Goal: Transaction & Acquisition: Book appointment/travel/reservation

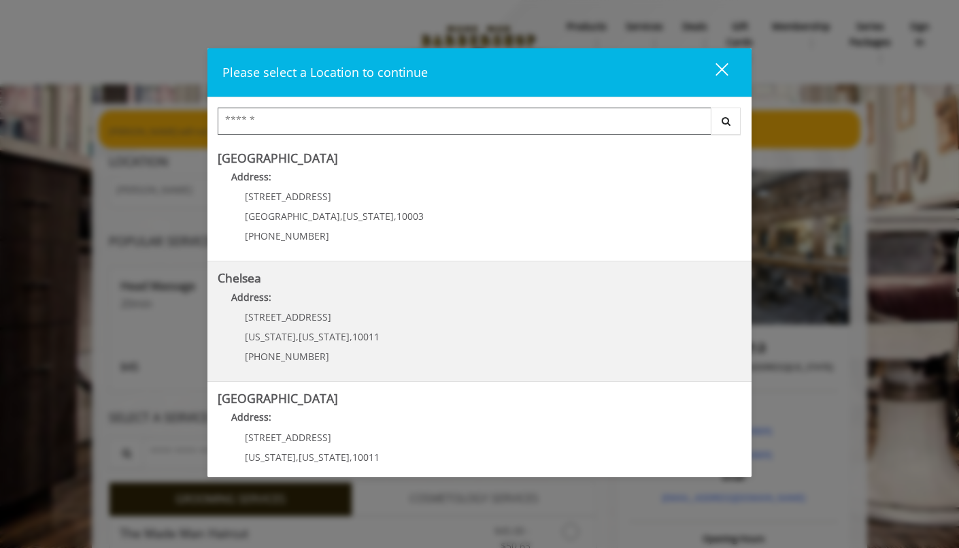
scroll to position [1, 0]
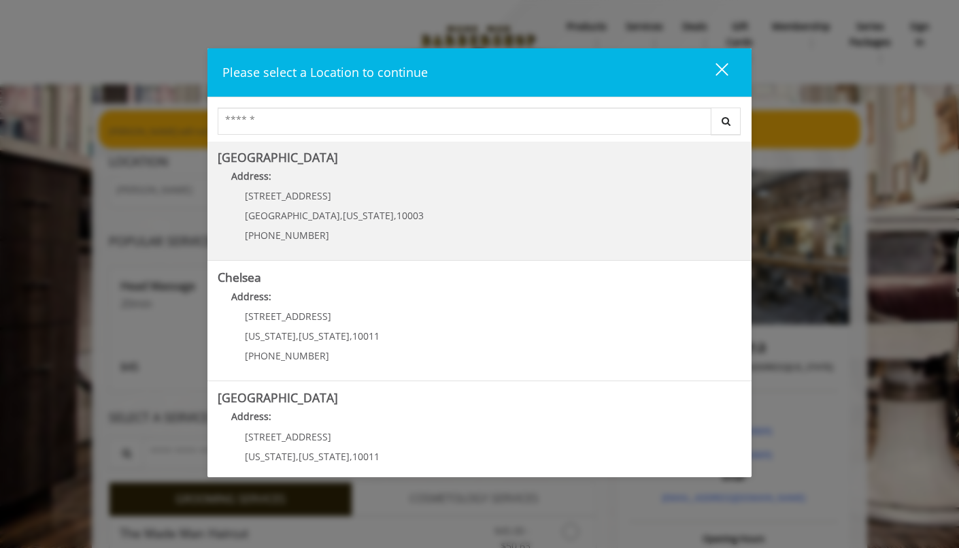
click at [418, 215] on Village "Greenwich Village Address: 60 E 8th St Manhattan , New York , 10003 (212) 598-1…" at bounding box center [480, 200] width 524 height 99
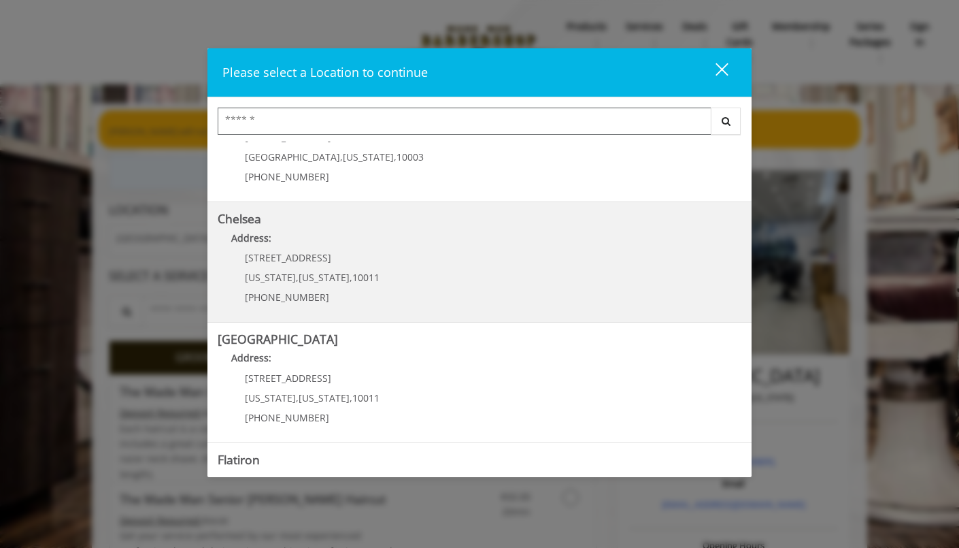
scroll to position [56, 0]
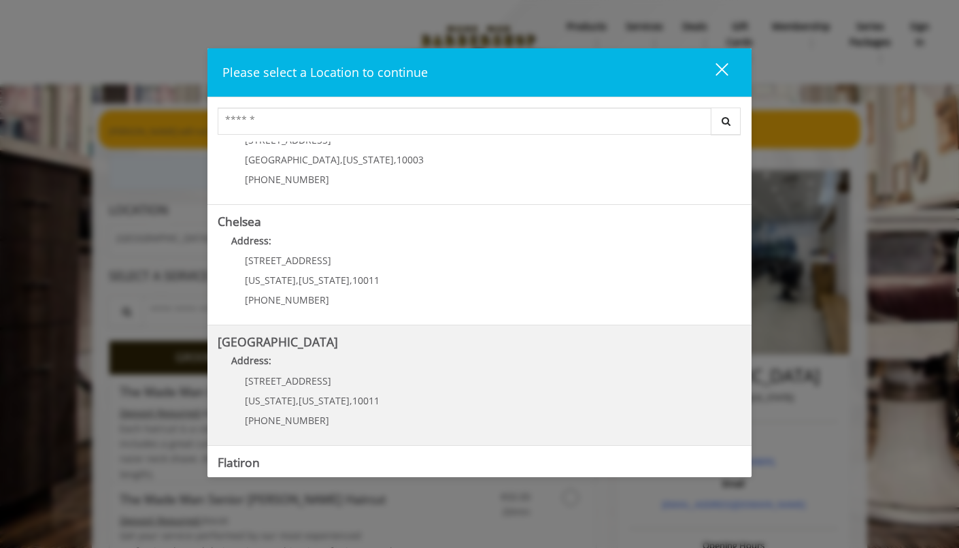
click at [347, 382] on p "267 W 15th St" at bounding box center [312, 381] width 135 height 10
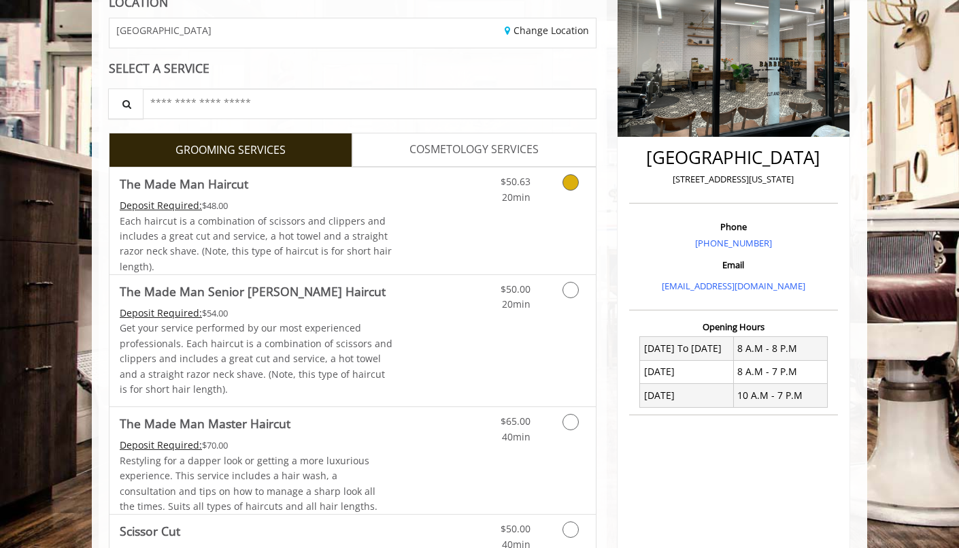
scroll to position [206, 0]
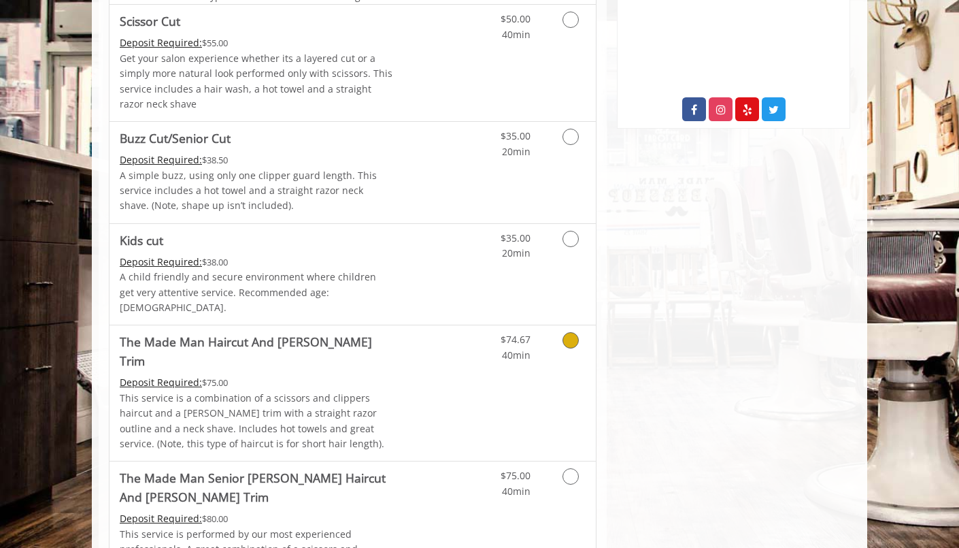
click at [347, 391] on p "This service is a combination of a scissors and clippers haircut and a [PERSON_…" at bounding box center [257, 421] width 274 height 61
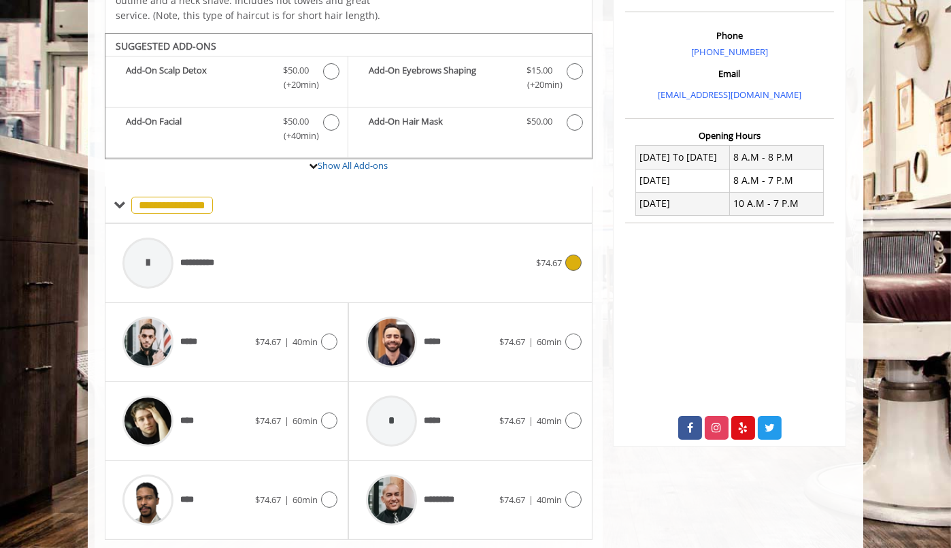
scroll to position [412, 0]
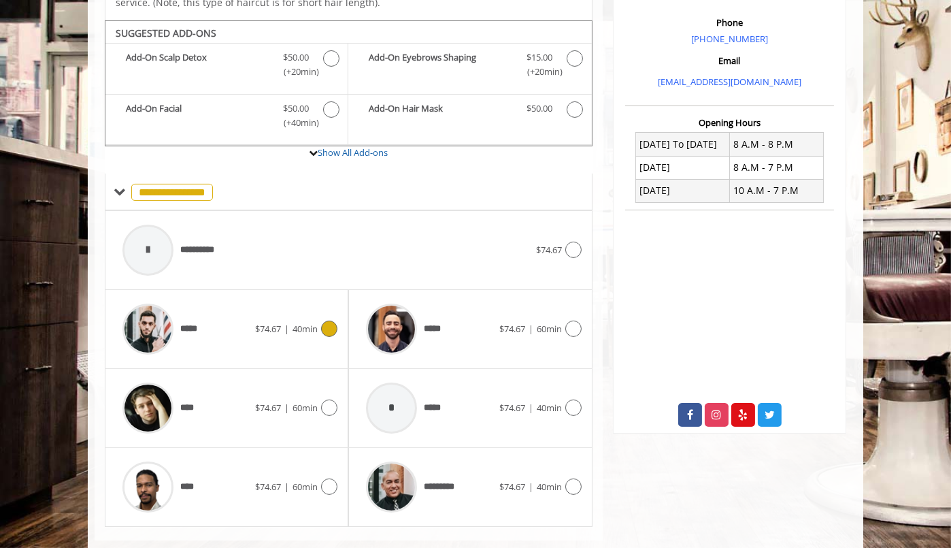
click at [278, 323] on span "$74.67" at bounding box center [268, 329] width 26 height 12
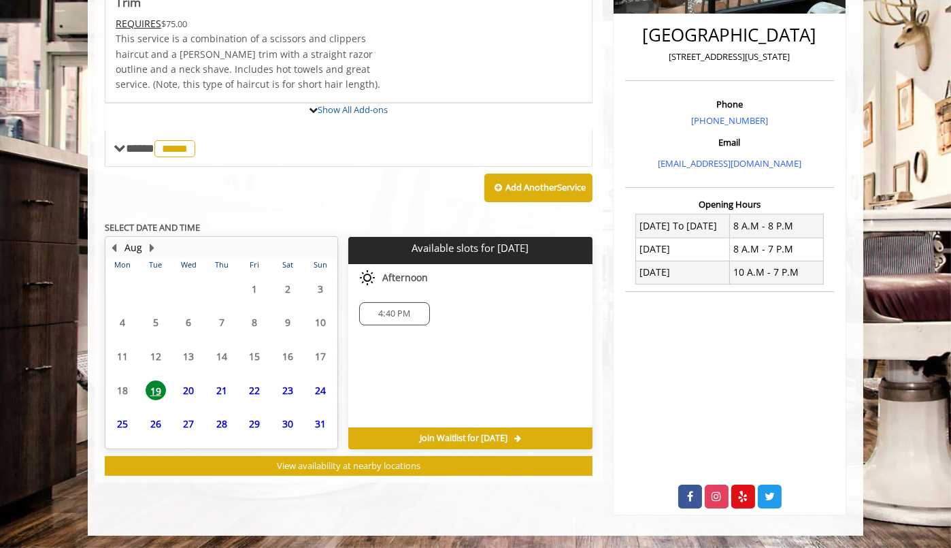
scroll to position [401, 0]
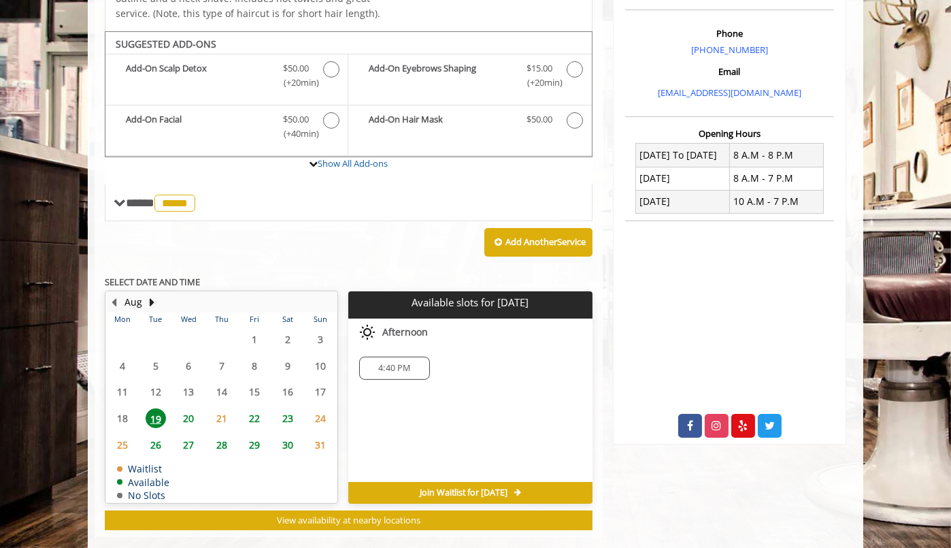
click at [381, 363] on span "4:40 PM" at bounding box center [394, 368] width 32 height 11
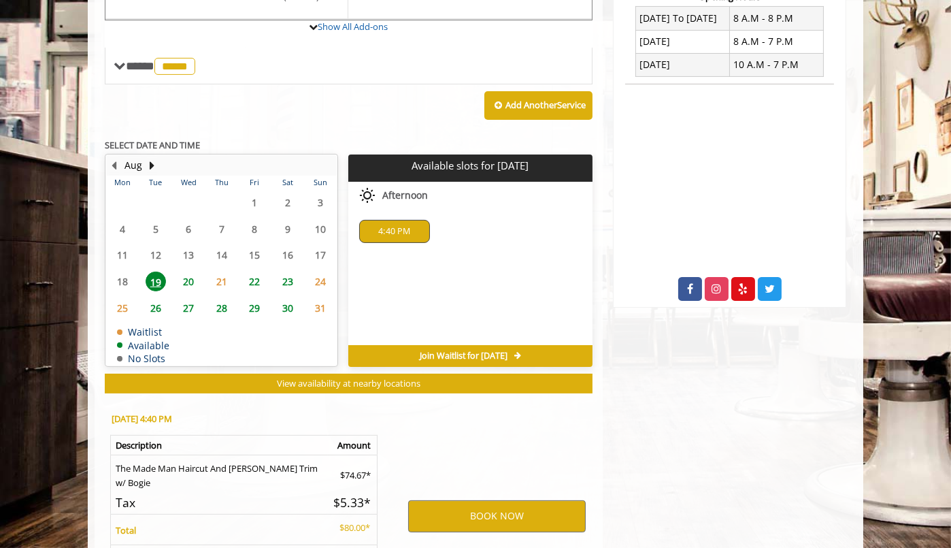
scroll to position [645, 0]
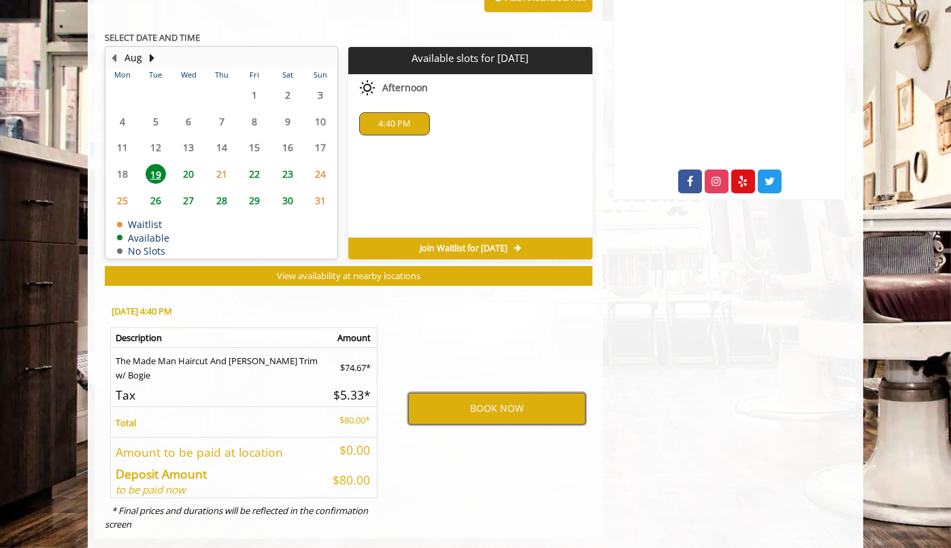
click at [442, 393] on button "BOOK NOW" at bounding box center [497, 408] width 178 height 31
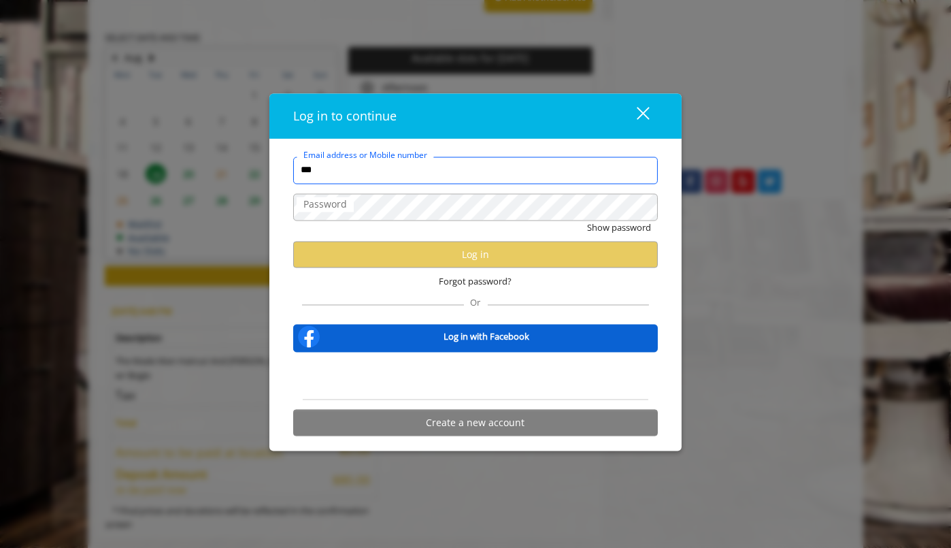
type input "**********"
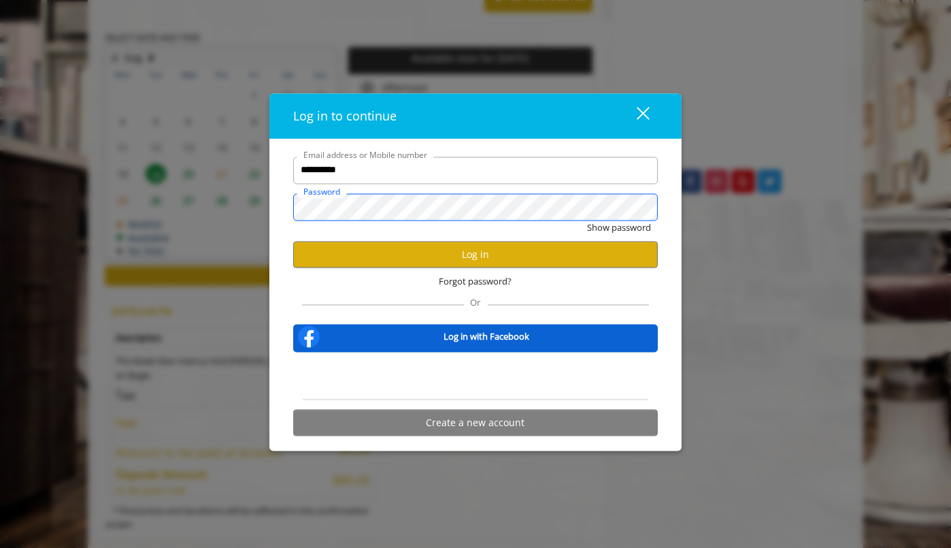
click at [587, 220] on button "Show password" at bounding box center [619, 227] width 64 height 14
click at [413, 258] on button "Log in" at bounding box center [475, 255] width 365 height 27
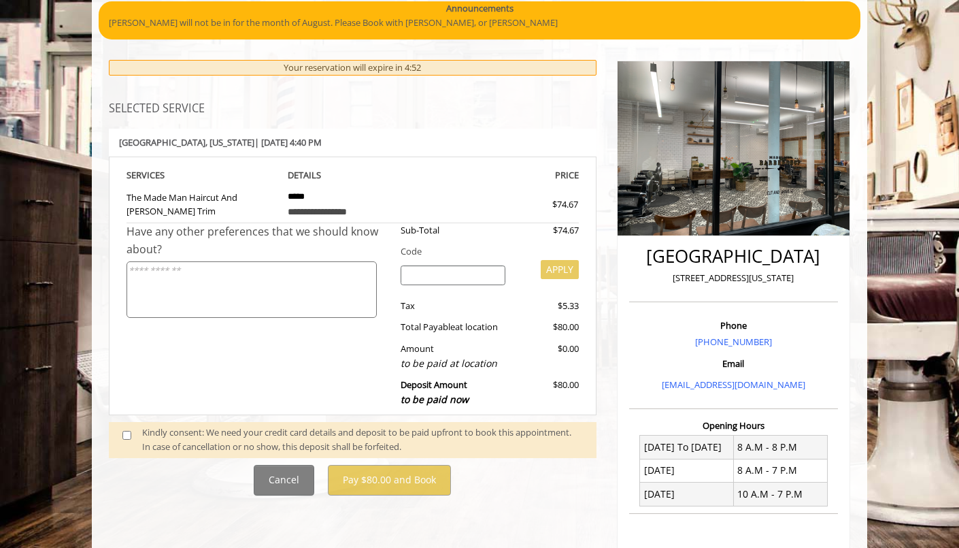
scroll to position [331, 0]
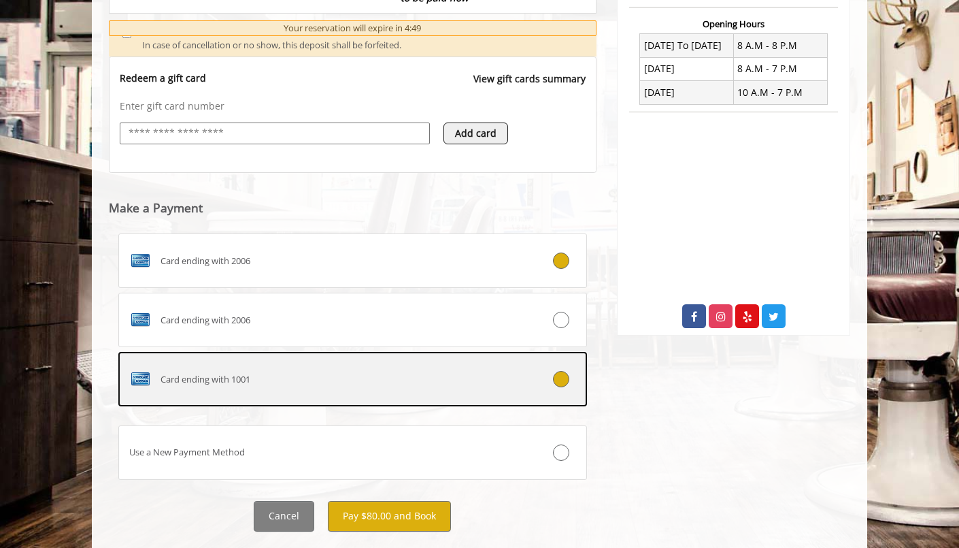
click at [313, 364] on label "Card ending with 1001" at bounding box center [352, 379] width 469 height 54
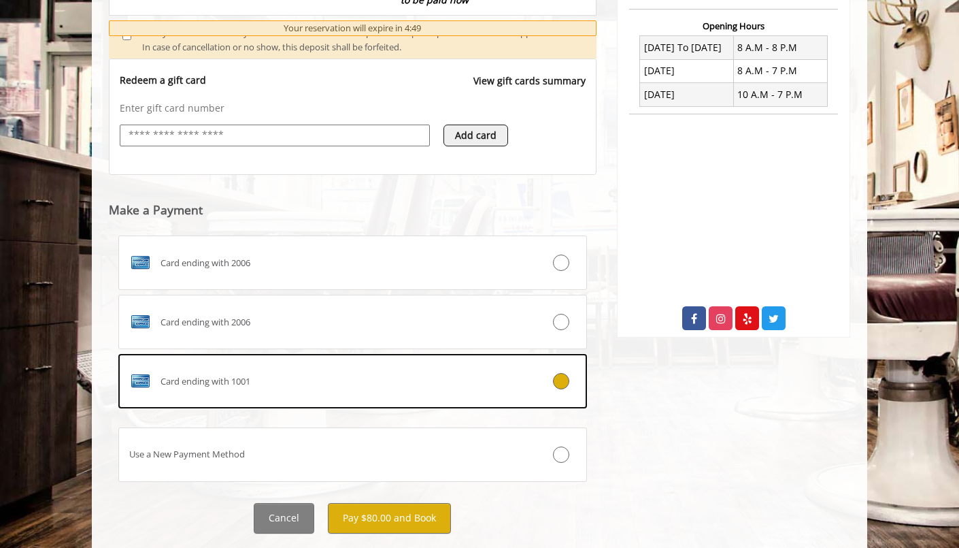
scroll to position [539, 0]
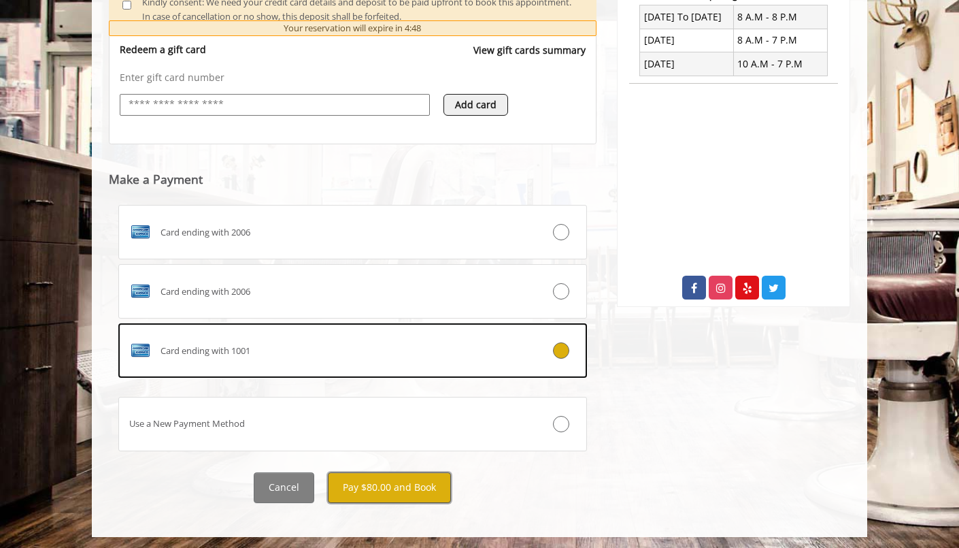
click at [378, 481] on button "Pay $80.00 and Book" at bounding box center [389, 487] width 123 height 31
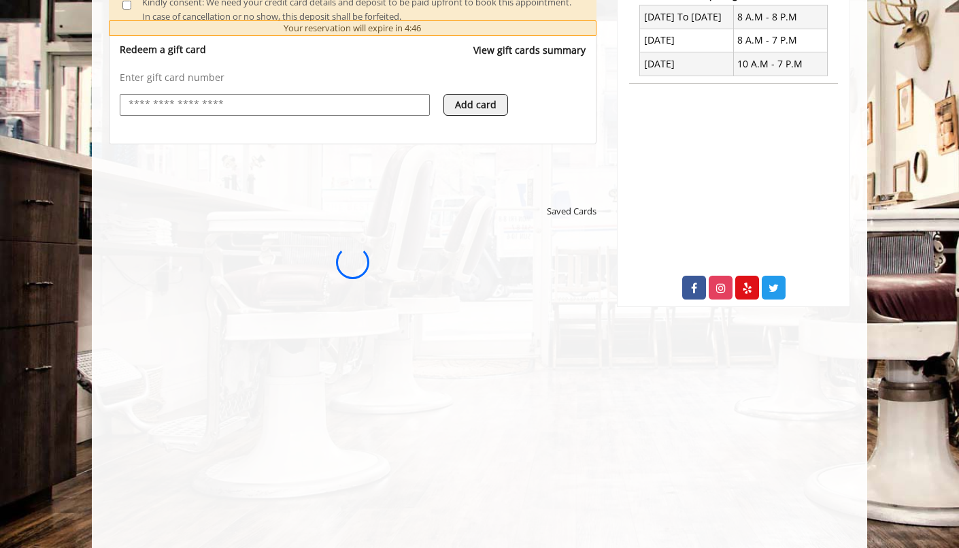
scroll to position [0, 0]
